Goal: Task Accomplishment & Management: Use online tool/utility

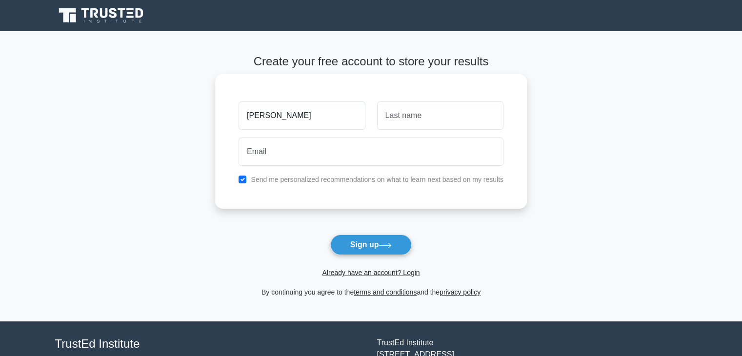
type input "ahmed"
type input "boutaba"
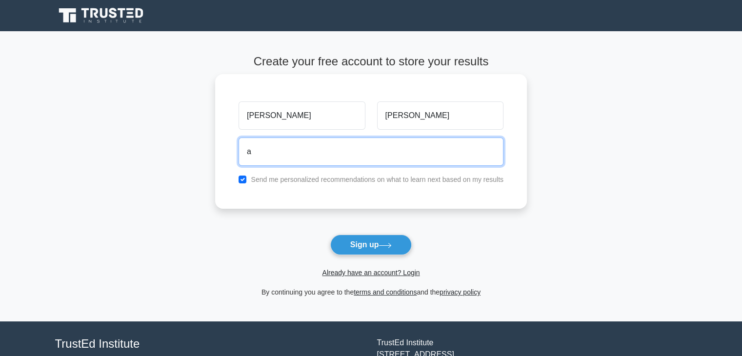
type input "aboutaba715@gmail.com"
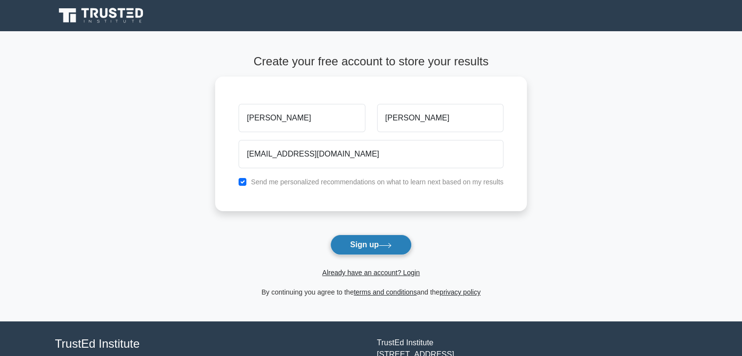
click at [354, 247] on button "Sign up" at bounding box center [371, 245] width 82 height 20
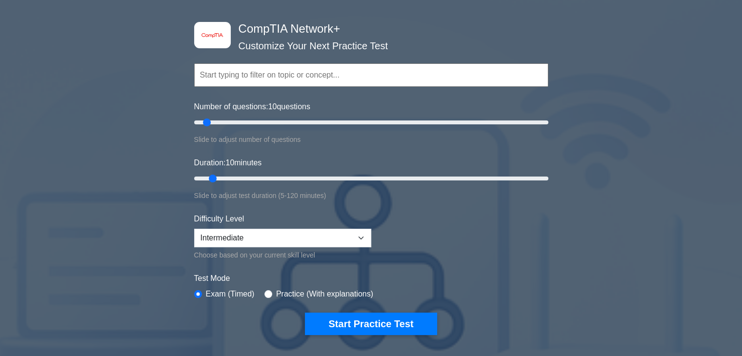
scroll to position [39, 0]
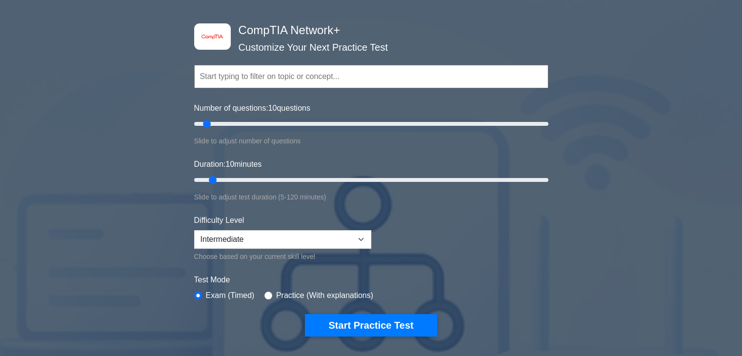
click at [202, 77] on input "text" at bounding box center [371, 76] width 354 height 23
click at [341, 240] on select "Beginner Intermediate Expert" at bounding box center [282, 239] width 177 height 19
click at [269, 293] on input "radio" at bounding box center [268, 296] width 8 height 8
radio input "true"
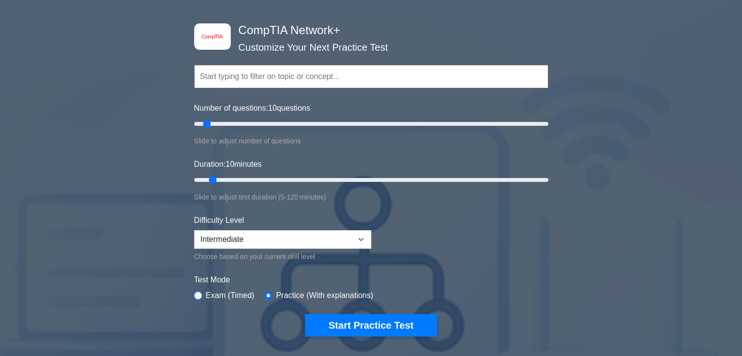
click at [200, 296] on input "radio" at bounding box center [198, 296] width 8 height 8
radio input "true"
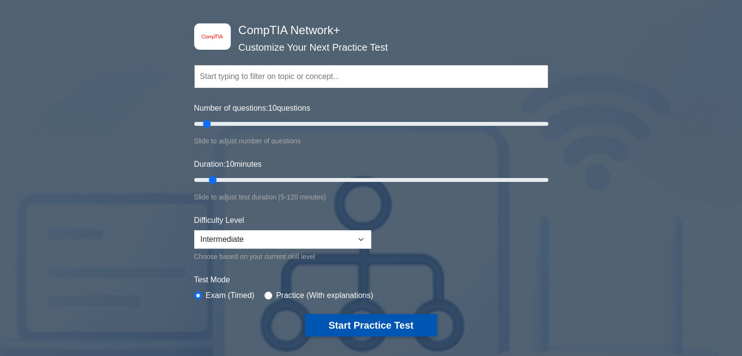
click at [402, 321] on button "Start Practice Test" at bounding box center [371, 325] width 132 height 22
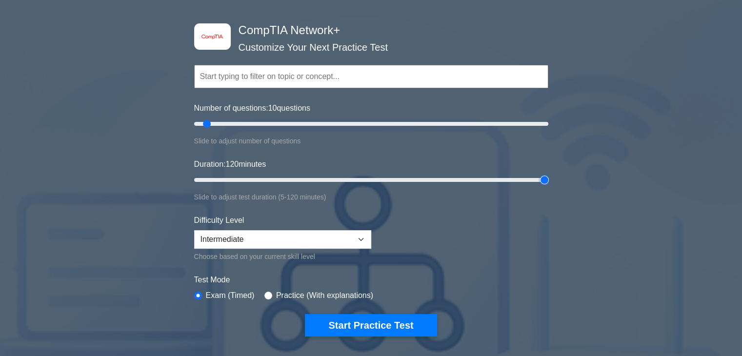
drag, startPoint x: 212, startPoint y: 176, endPoint x: 584, endPoint y: 190, distance: 372.8
type input "120"
click at [548, 186] on input "Duration: 120 minutes" at bounding box center [371, 180] width 354 height 12
drag, startPoint x: 205, startPoint y: 125, endPoint x: 568, endPoint y: 151, distance: 363.6
type input "200"
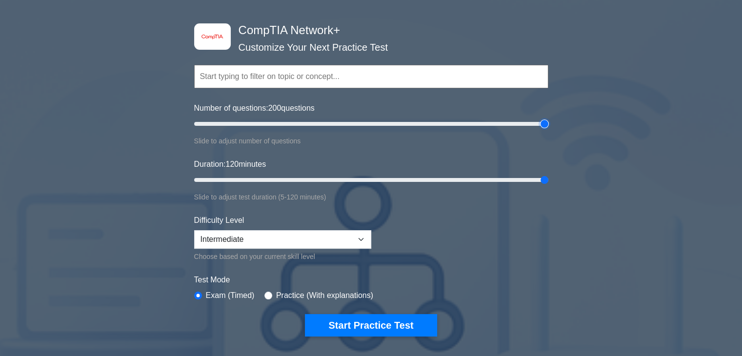
click at [548, 130] on input "Number of questions: 200 questions" at bounding box center [371, 124] width 354 height 12
